Goal: Task Accomplishment & Management: Complete application form

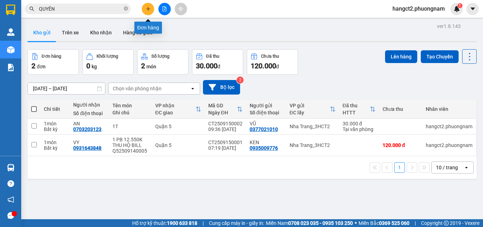
click at [148, 7] on icon "plus" at bounding box center [148, 8] width 5 height 5
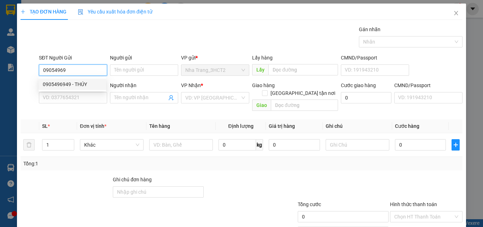
click at [75, 86] on div "0905496949 - THÚY" at bounding box center [72, 84] width 59 height 8
type input "0905496949"
type input "THÚY"
type input "0389993003"
type input "HÒA"
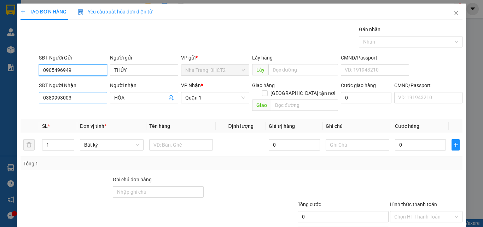
type input "0905496949"
click at [89, 97] on input "0389993003" at bounding box center [73, 97] width 68 height 11
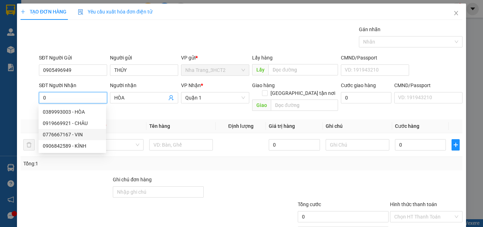
click at [73, 132] on div "0776667167 - VIN" at bounding box center [72, 134] width 59 height 8
type input "0776667167"
type input "VIN"
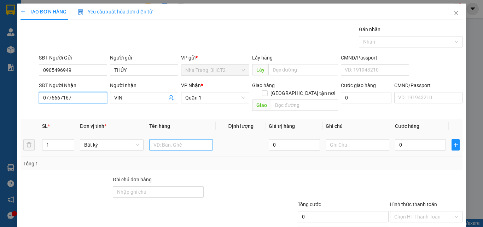
type input "0776667167"
click at [171, 139] on input "text" at bounding box center [181, 144] width 64 height 11
type input "1 HỘP"
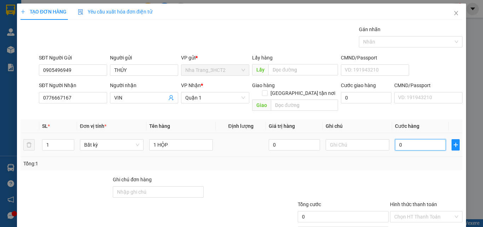
click at [396, 139] on input "0" at bounding box center [420, 144] width 51 height 11
type input "2"
type input "20"
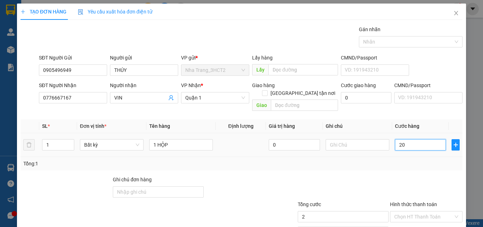
type input "20"
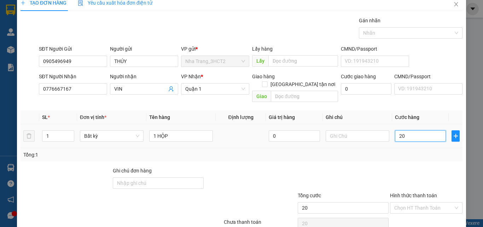
scroll to position [35, 0]
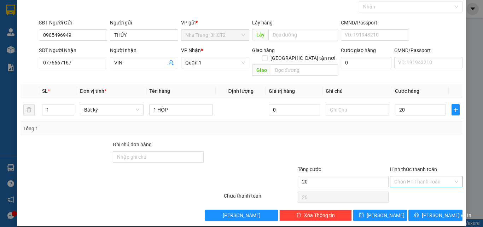
click at [409, 178] on input "Hình thức thanh toán" at bounding box center [423, 181] width 59 height 11
type input "20.000"
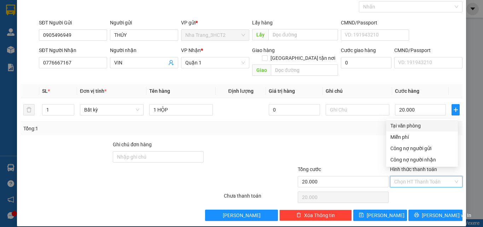
click at [404, 124] on div "Tại văn phòng" at bounding box center [421, 126] width 63 height 8
type input "0"
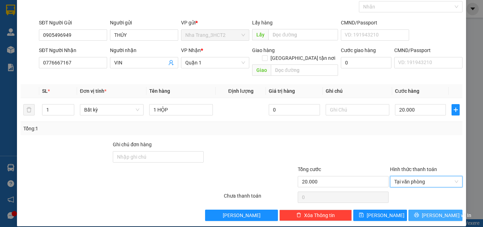
click at [431, 211] on span "[PERSON_NAME] và In" at bounding box center [446, 215] width 49 height 8
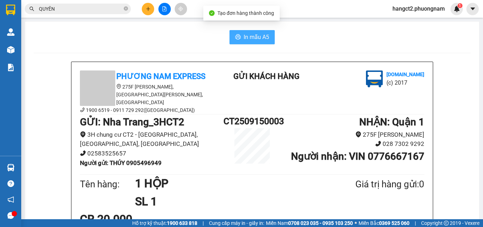
click at [245, 33] on span "In mẫu A5" at bounding box center [255, 37] width 25 height 9
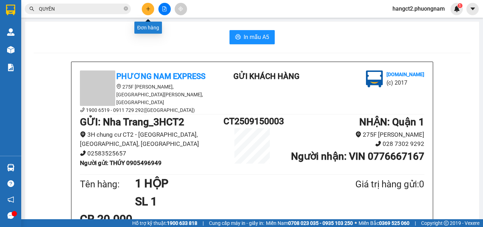
click at [148, 11] on icon "plus" at bounding box center [148, 8] width 5 height 5
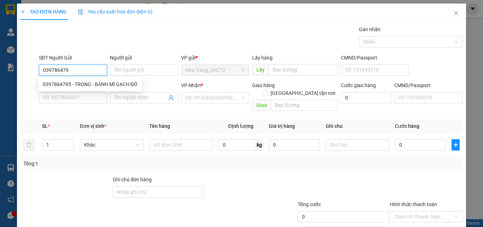
type input "0397864795"
click at [55, 82] on div "0397864795 - TRỌNG - BÁNH MÌ GẠCH ĐỎ" at bounding box center [90, 84] width 95 height 8
type input "TRỌNG - BÁNH MÌ GẠCH ĐỎ"
type input "0899381845"
type input "NGÂN - SỐ KHÁC: 0938630800"
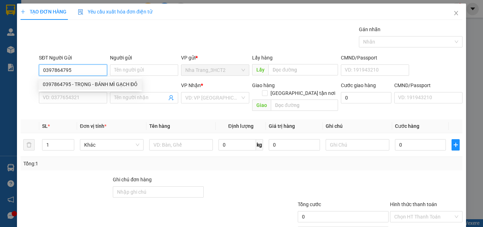
checkbox input "true"
type input "[STREET_ADDRESS][PERSON_NAME] (150K GTN)"
type input "150.000"
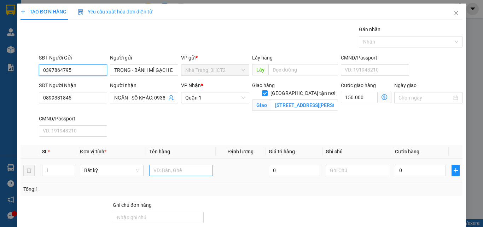
type input "0397864795"
click at [168, 168] on input "text" at bounding box center [181, 169] width 64 height 11
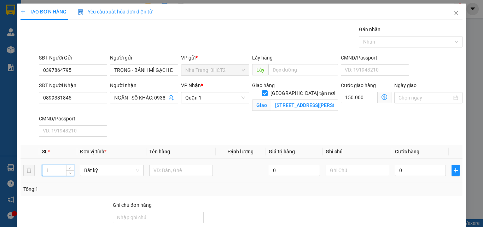
drag, startPoint x: 55, startPoint y: 171, endPoint x: 41, endPoint y: 176, distance: 14.8
click at [41, 176] on td "1" at bounding box center [58, 170] width 38 height 24
click at [58, 172] on input "1" at bounding box center [57, 170] width 31 height 11
type input "13"
click at [169, 167] on input "text" at bounding box center [181, 169] width 64 height 11
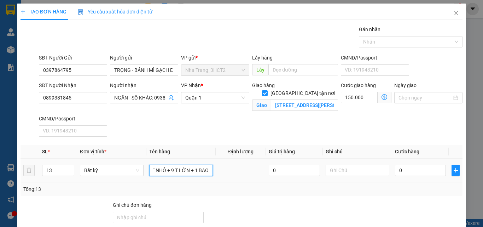
scroll to position [0, 10]
type input "3 T NHỎ + 9 T LỚN + 1 BAO"
click at [411, 171] on input "0" at bounding box center [420, 169] width 51 height 11
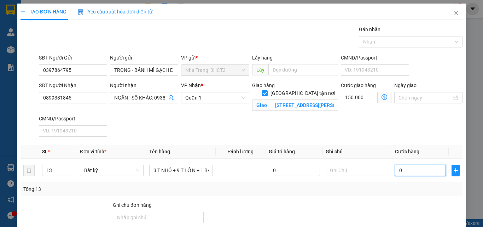
type input "6"
type input "150.006"
type input "62"
type input "150.062"
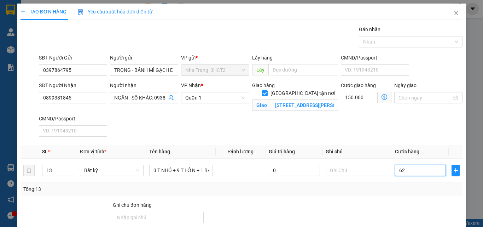
type input "150.062"
type input "620"
type input "150.620"
click at [375, 128] on div "SĐT Người Nhận 0899381845 Người nhận NGÂN - SỐ KHÁC: 0938630800 VP Nhận * [GEOG…" at bounding box center [250, 110] width 426 height 58
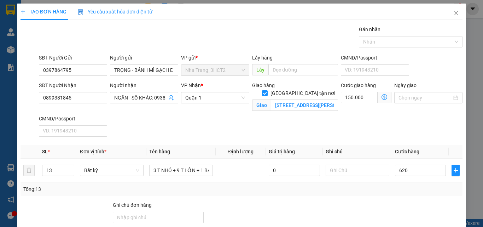
type input "620.000"
type input "770.000"
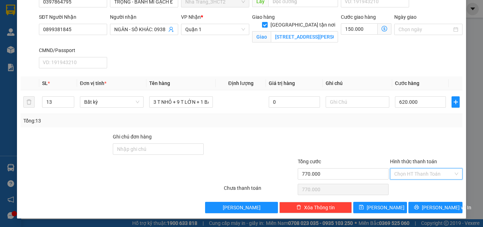
click at [405, 171] on input "Hình thức thanh toán" at bounding box center [423, 173] width 59 height 11
click at [410, 124] on div "Tại văn phòng" at bounding box center [421, 126] width 63 height 8
type input "0"
click at [419, 205] on icon "printer" at bounding box center [416, 206] width 5 height 5
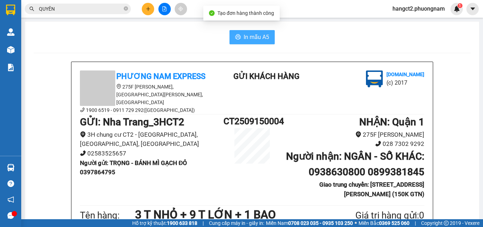
click at [262, 39] on span "In mẫu A5" at bounding box center [255, 37] width 25 height 9
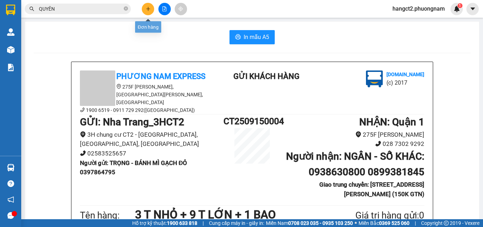
click at [147, 11] on icon "plus" at bounding box center [148, 8] width 5 height 5
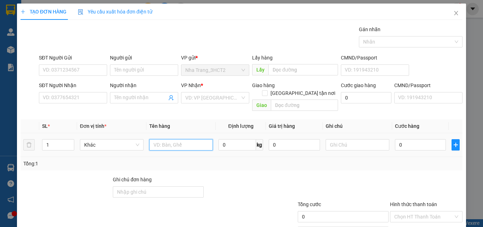
click at [163, 139] on input "text" at bounding box center [181, 144] width 64 height 11
type input "1 GÓI BKV"
click at [404, 139] on input "0" at bounding box center [420, 144] width 51 height 11
type input "2"
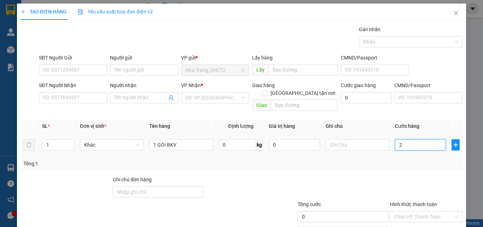
type input "2"
type input "20"
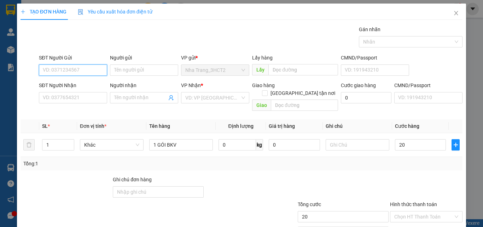
click at [70, 65] on input "SĐT Người Gửi" at bounding box center [73, 69] width 68 height 11
type input "20.000"
click at [83, 85] on div "0934722215 - VÕ" at bounding box center [72, 84] width 59 height 8
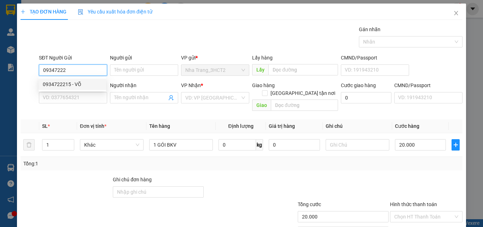
type input "0934722215"
type input "VÕ"
type input "0865778189"
type input "TUẤN"
checkbox input "true"
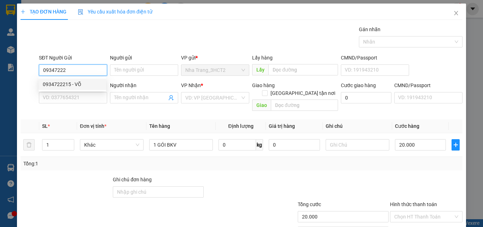
type input "40 [PERSON_NAME] , [GEOGRAPHIC_DATA] , [GEOGRAPHIC_DATA] (GTN 90)"
type input "110.000"
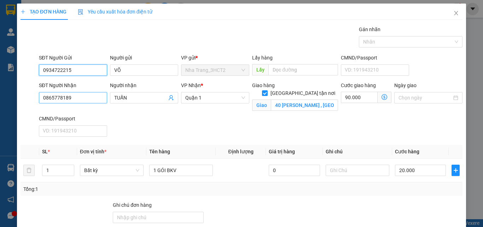
type input "0934722215"
click at [87, 99] on input "0865778189" at bounding box center [73, 97] width 68 height 11
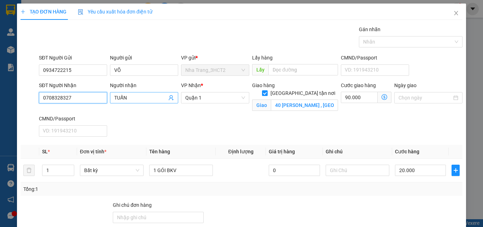
type input "0708328327"
drag, startPoint x: 135, startPoint y: 97, endPoint x: 104, endPoint y: 110, distance: 34.1
click at [104, 110] on div "SĐT Người Nhận 0708328327 Người nhận TUẤN TUẤN VP Nhận * [GEOGRAPHIC_DATA] tận …" at bounding box center [250, 110] width 426 height 58
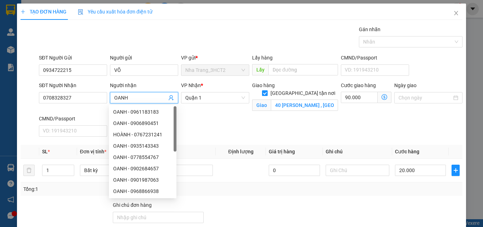
type input "OANH"
click at [298, 89] on label "[GEOGRAPHIC_DATA] tận nơi" at bounding box center [300, 93] width 76 height 8
click at [267, 90] on input "[GEOGRAPHIC_DATA] tận nơi" at bounding box center [264, 92] width 5 height 5
checkbox input "false"
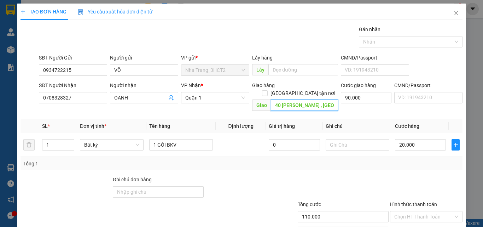
click at [290, 99] on input "40 [PERSON_NAME] , [GEOGRAPHIC_DATA] , [GEOGRAPHIC_DATA] (GTN 90)" at bounding box center [304, 104] width 67 height 11
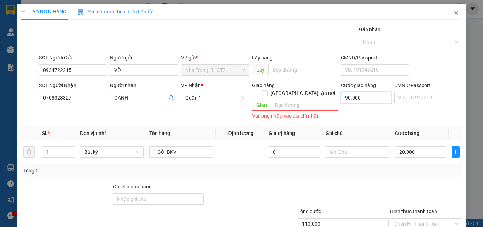
type input "0"
type input "20.000"
type input "0"
click at [216, 107] on div "VP Nhận * [GEOGRAPHIC_DATA]" at bounding box center [215, 101] width 71 height 40
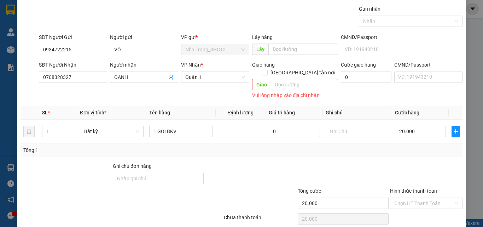
scroll to position [42, 0]
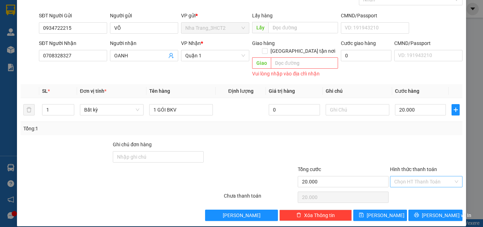
click at [405, 176] on input "Hình thức thanh toán" at bounding box center [423, 181] width 59 height 11
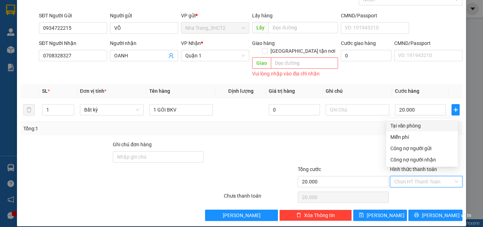
click at [411, 124] on div "Tại văn phòng" at bounding box center [421, 126] width 63 height 8
type input "0"
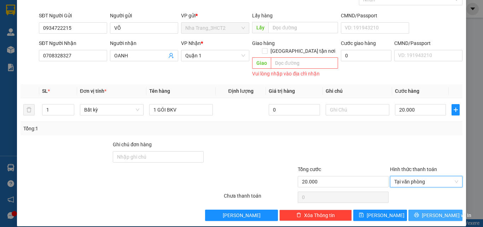
click at [426, 211] on span "[PERSON_NAME] và In" at bounding box center [446, 215] width 49 height 8
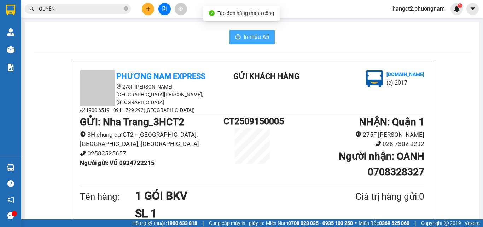
click at [258, 40] on span "In mẫu A5" at bounding box center [255, 37] width 25 height 9
